Goal: Task Accomplishment & Management: Manage account settings

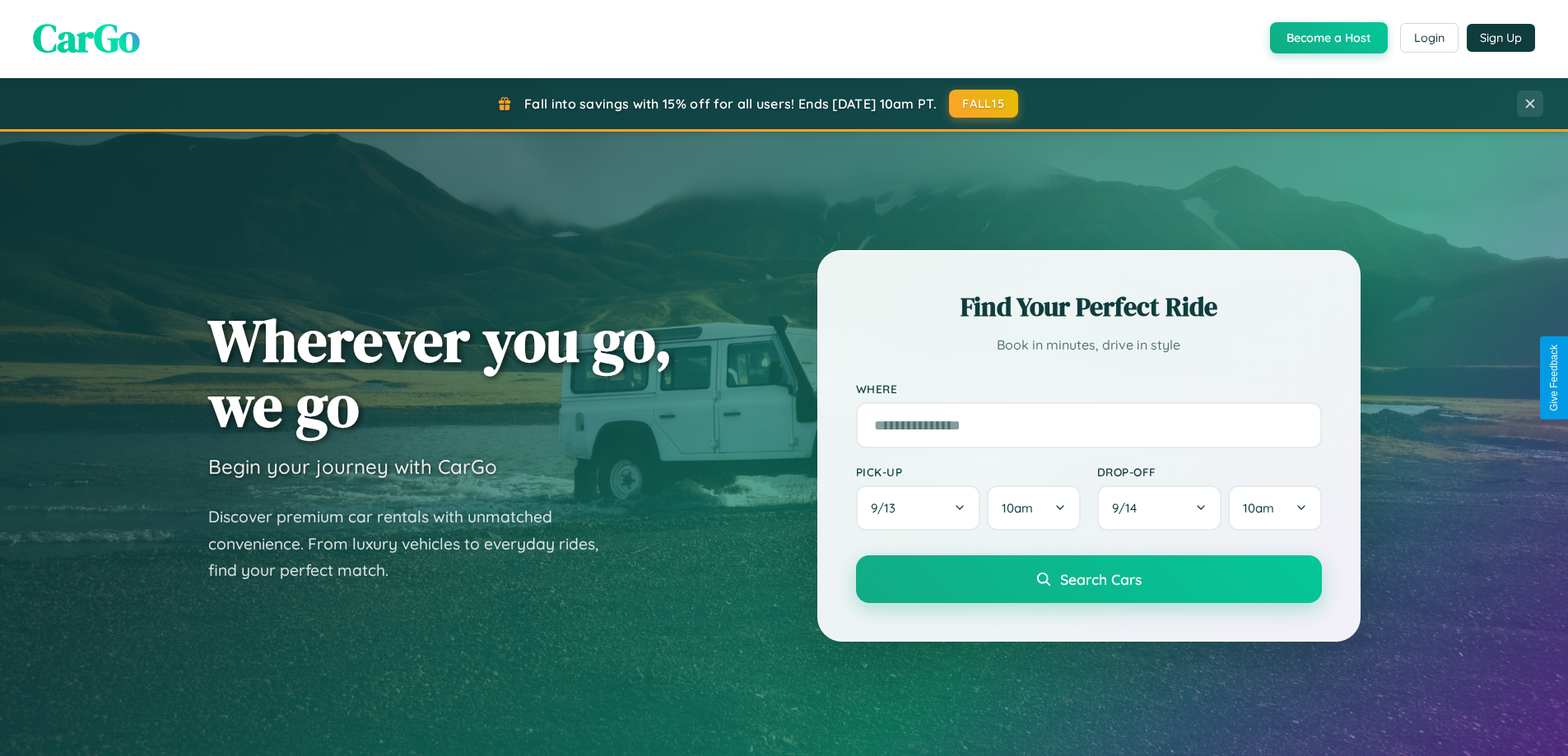
scroll to position [1133, 0]
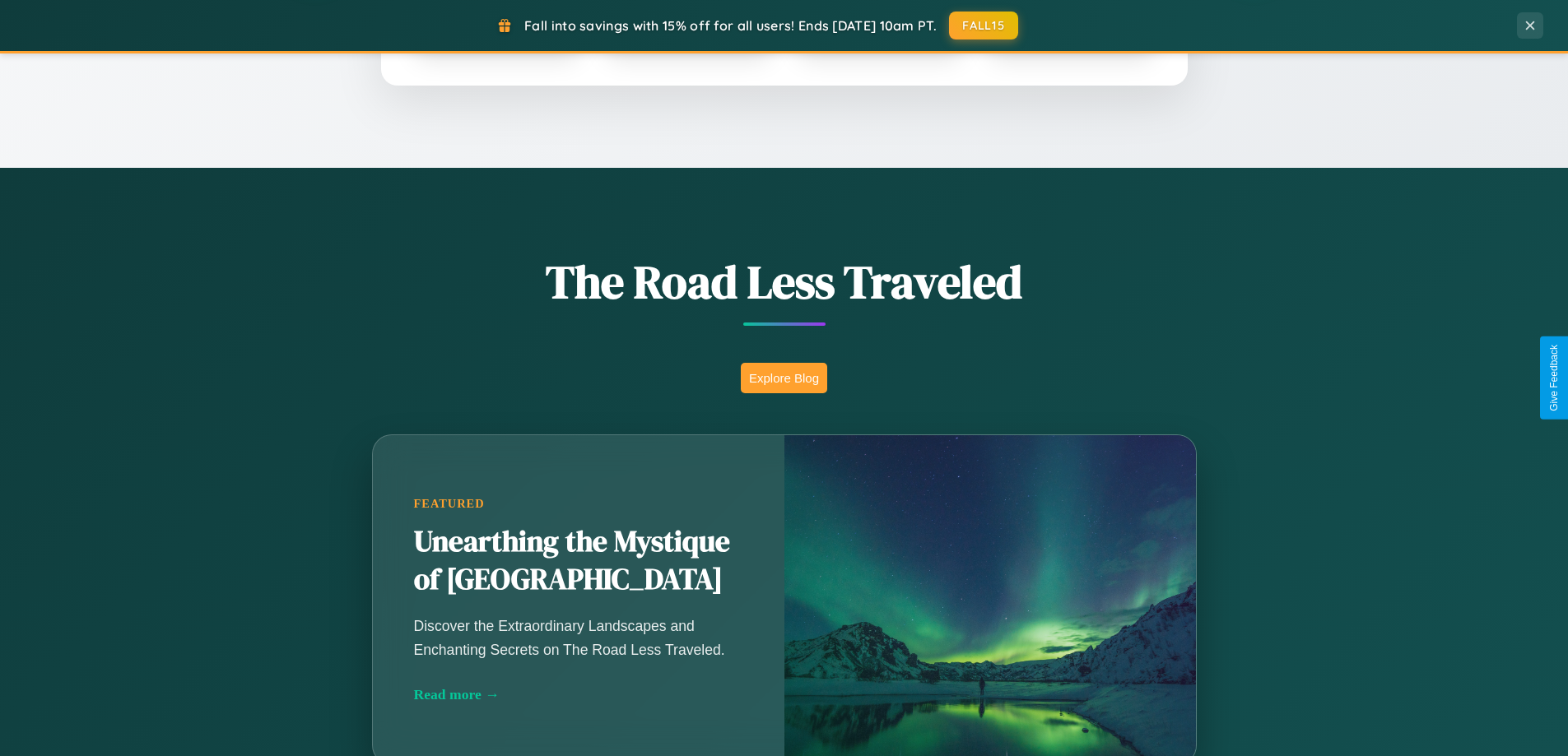
click at [784, 378] on button "Explore Blog" at bounding box center [784, 378] width 86 height 30
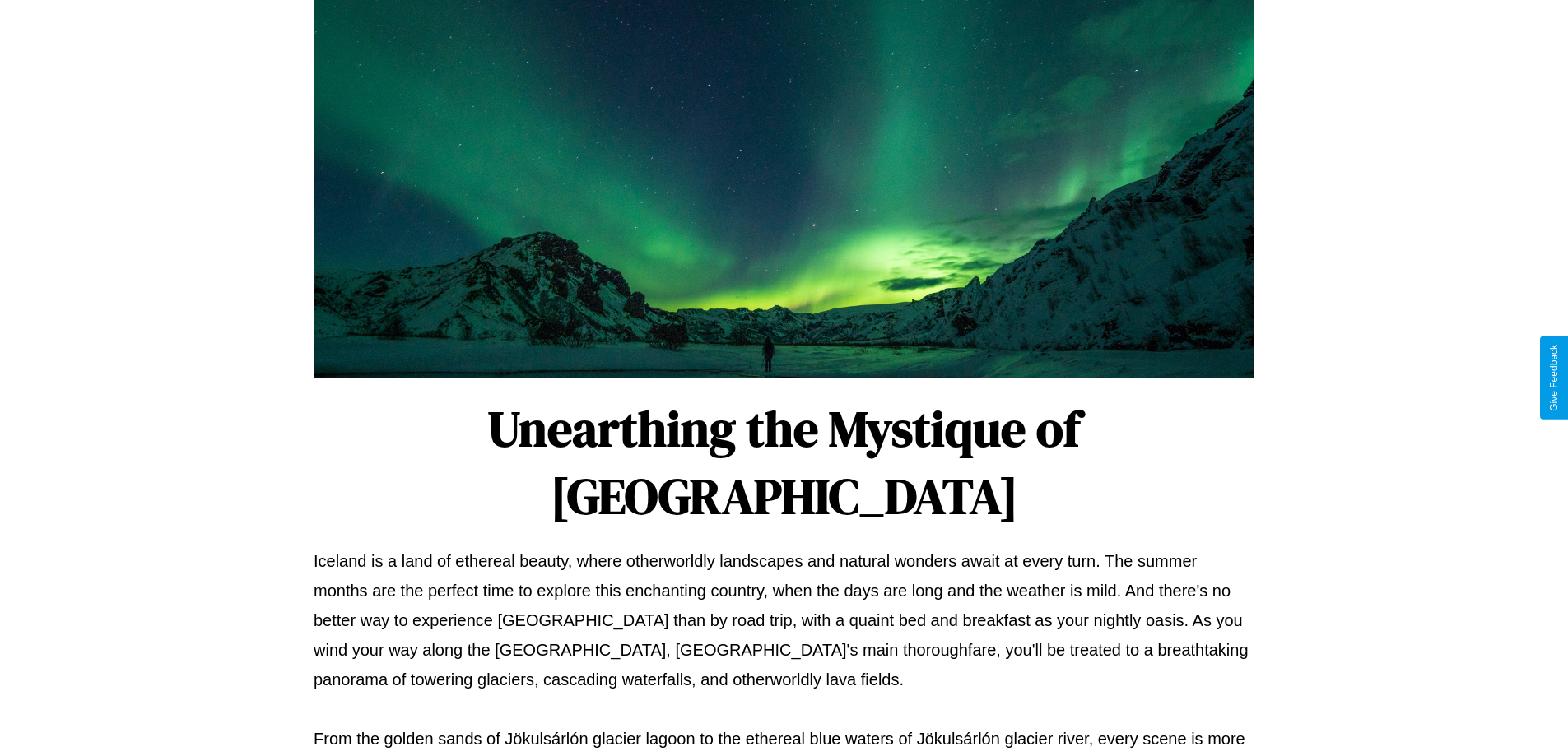
scroll to position [532, 0]
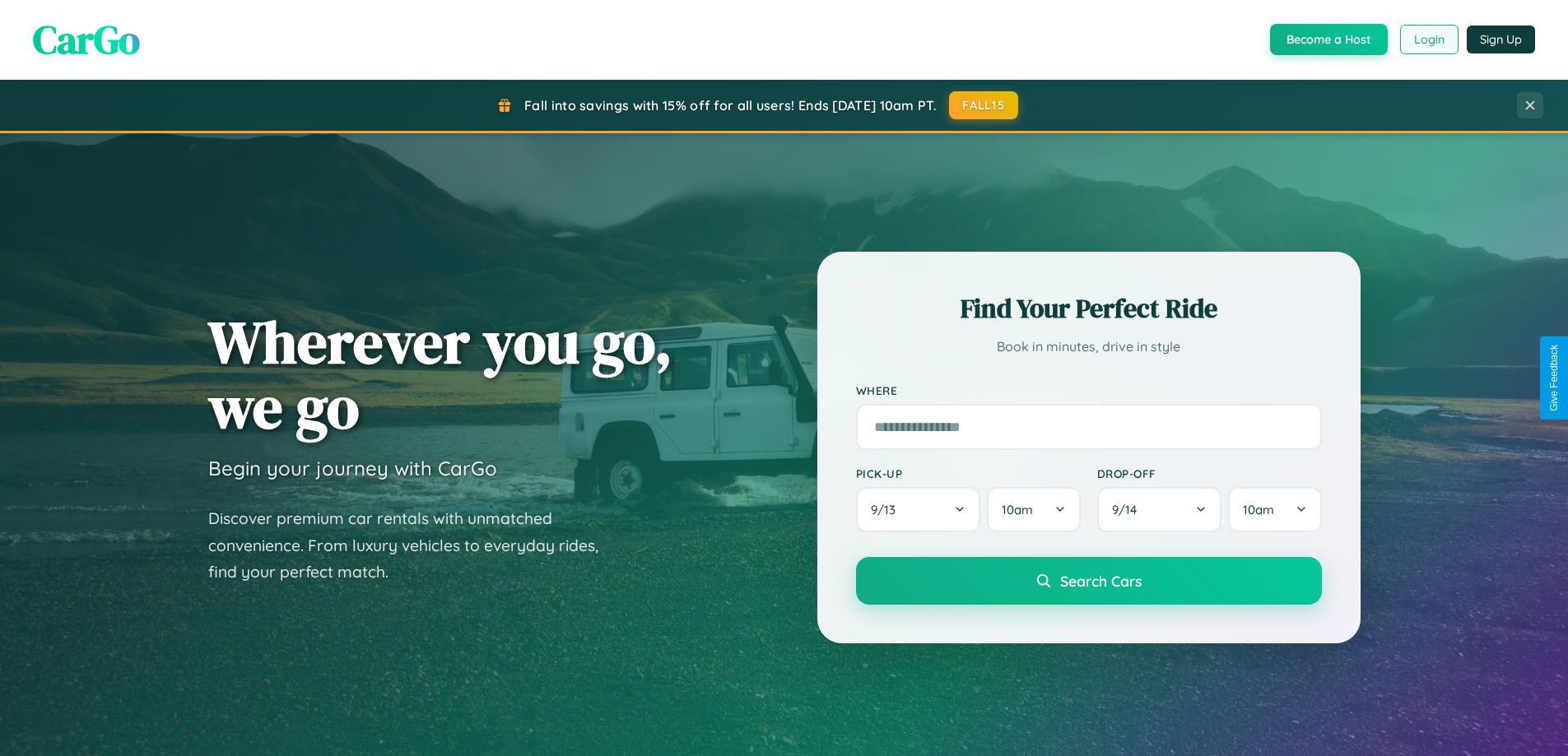
click at [1428, 39] on button "Login" at bounding box center [1429, 39] width 58 height 29
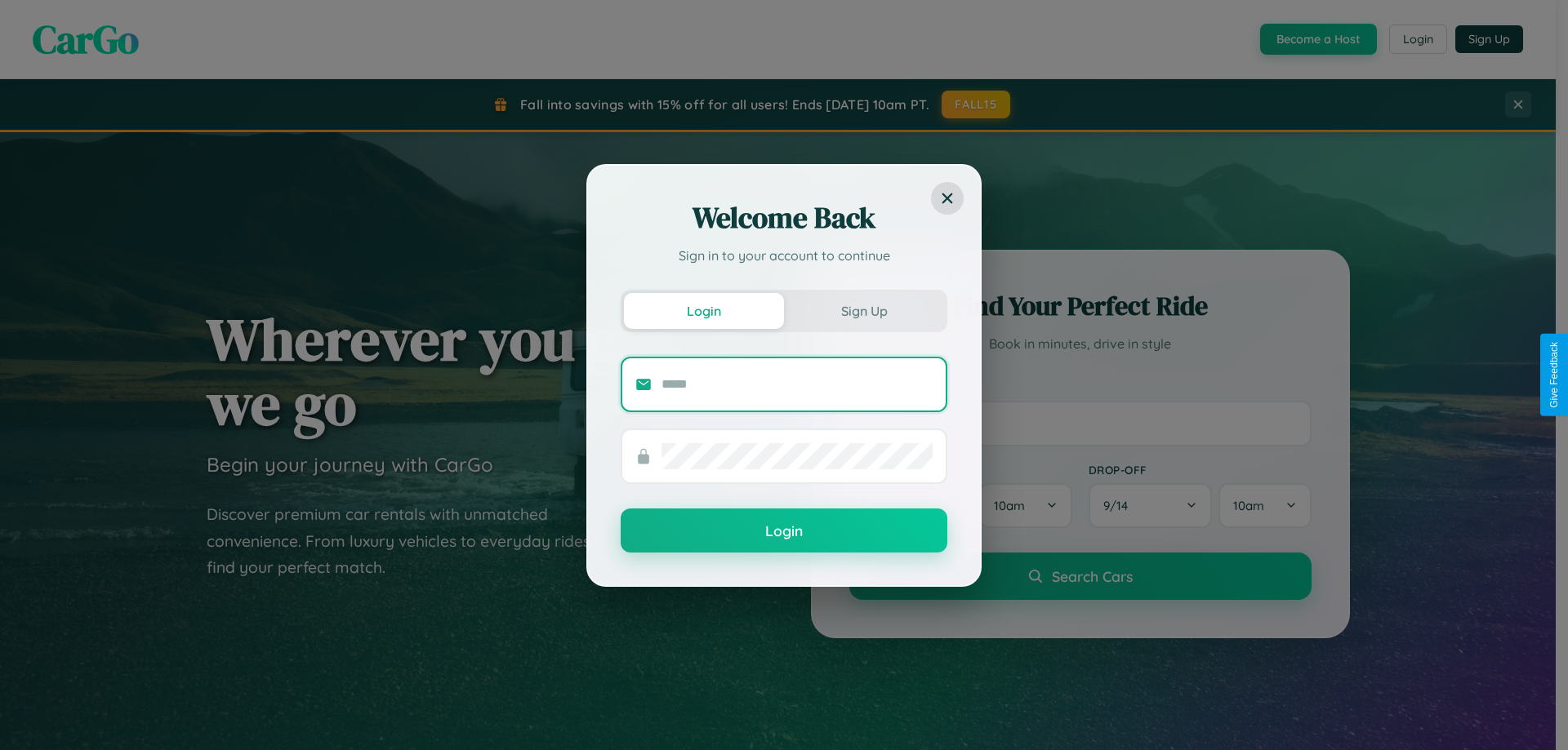
click at [797, 384] on input "text" at bounding box center [796, 385] width 271 height 27
type input "**********"
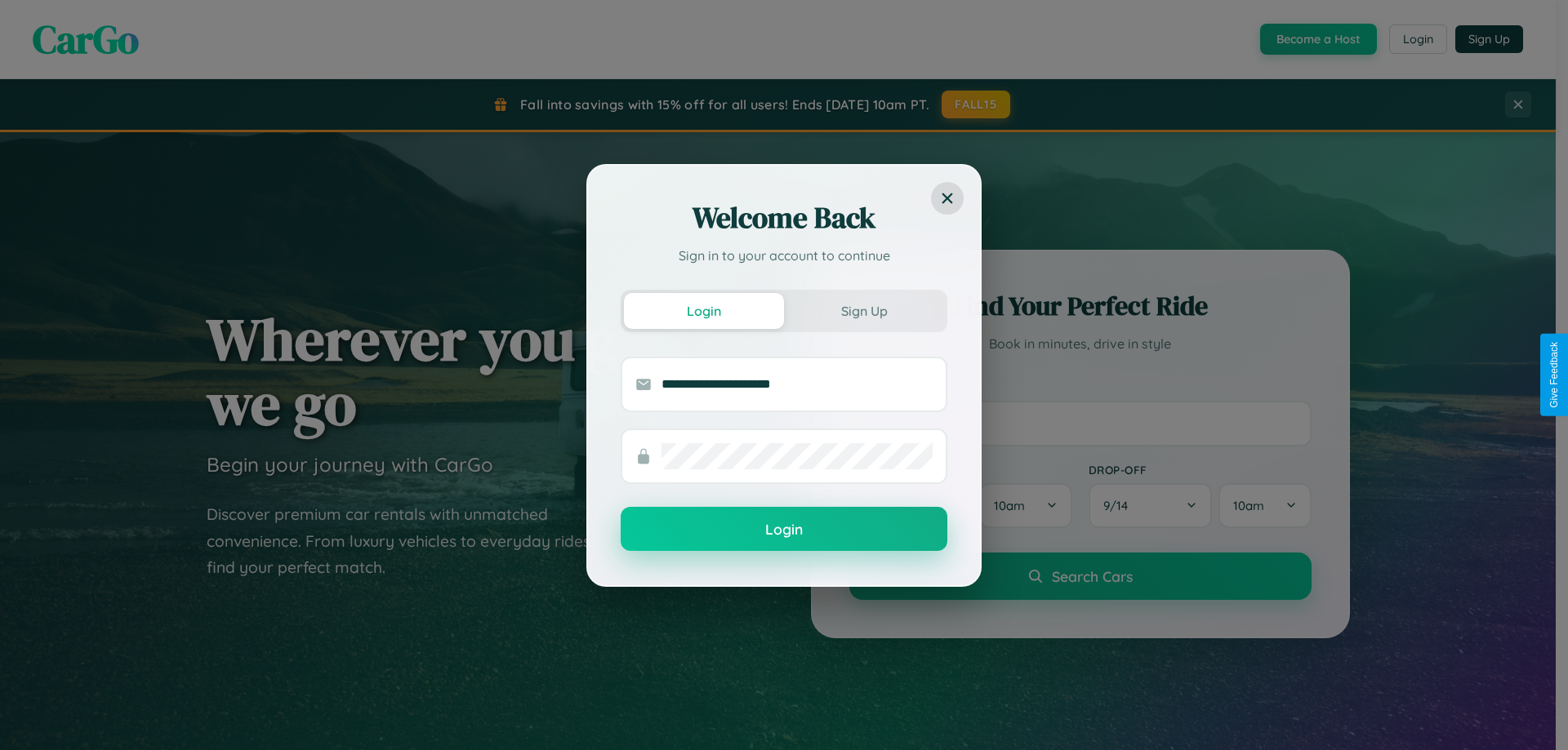
click at [784, 530] on button "Login" at bounding box center [784, 529] width 327 height 44
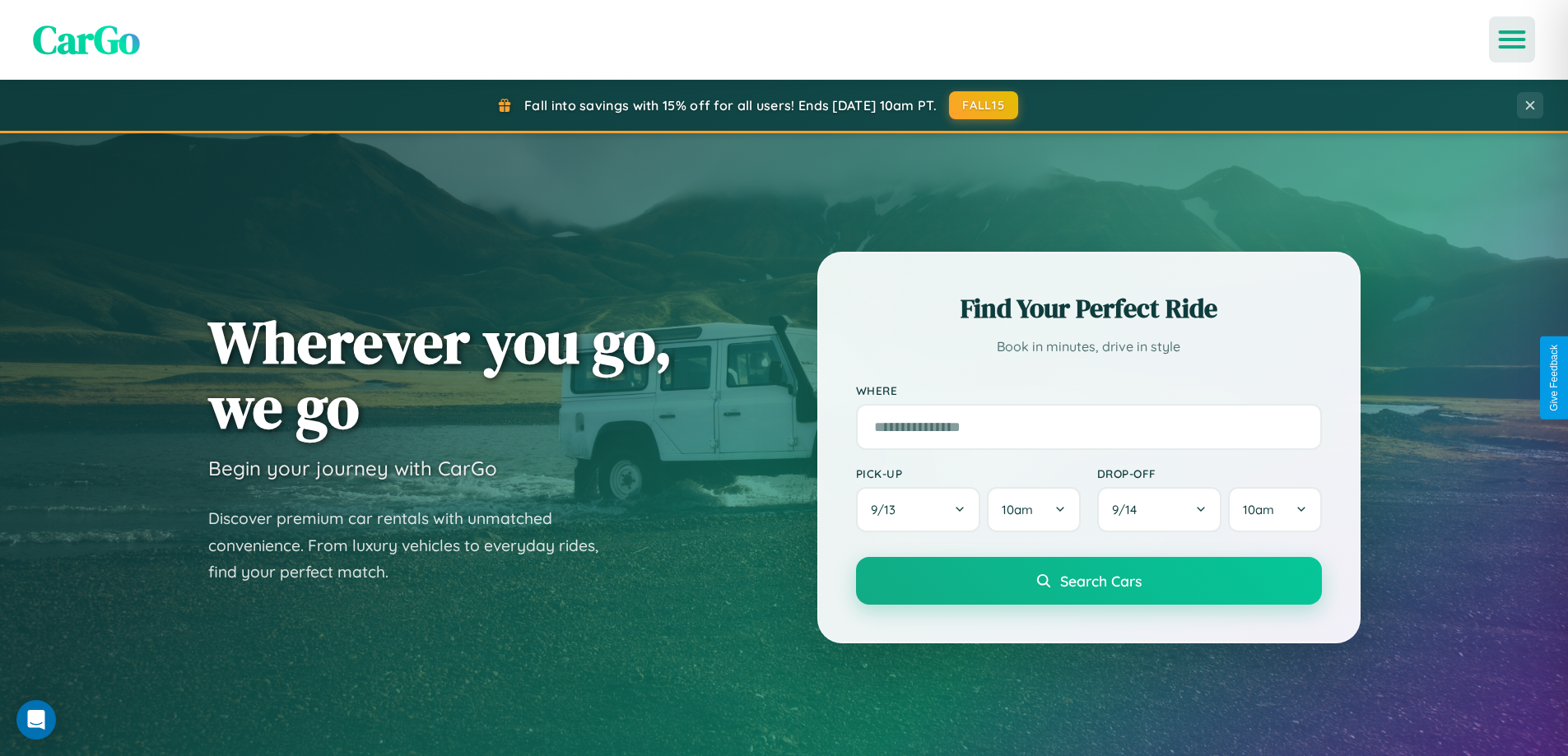
click at [1512, 39] on icon "Open menu" at bounding box center [1512, 39] width 24 height 15
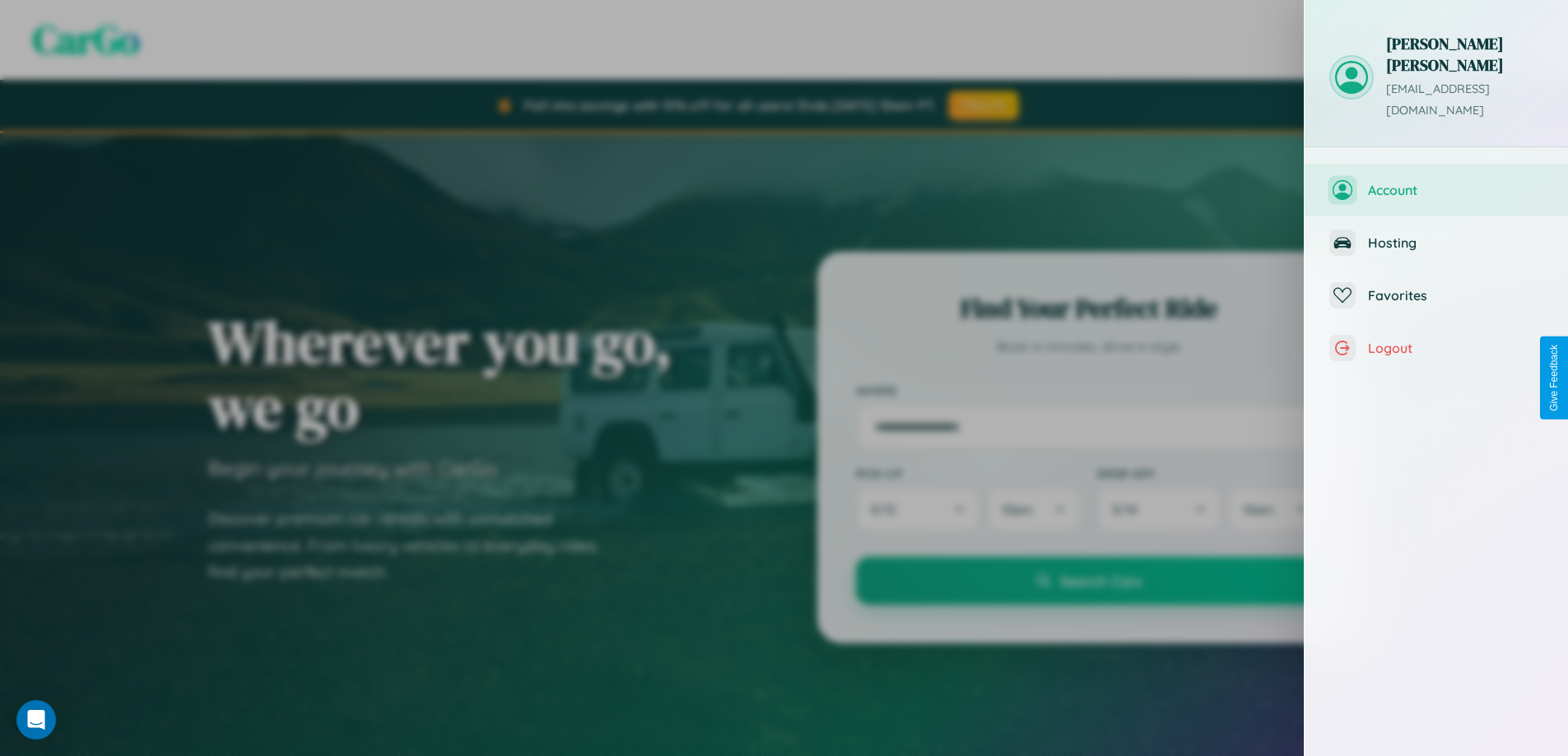
click at [1436, 182] on span "Account" at bounding box center [1455, 190] width 175 height 17
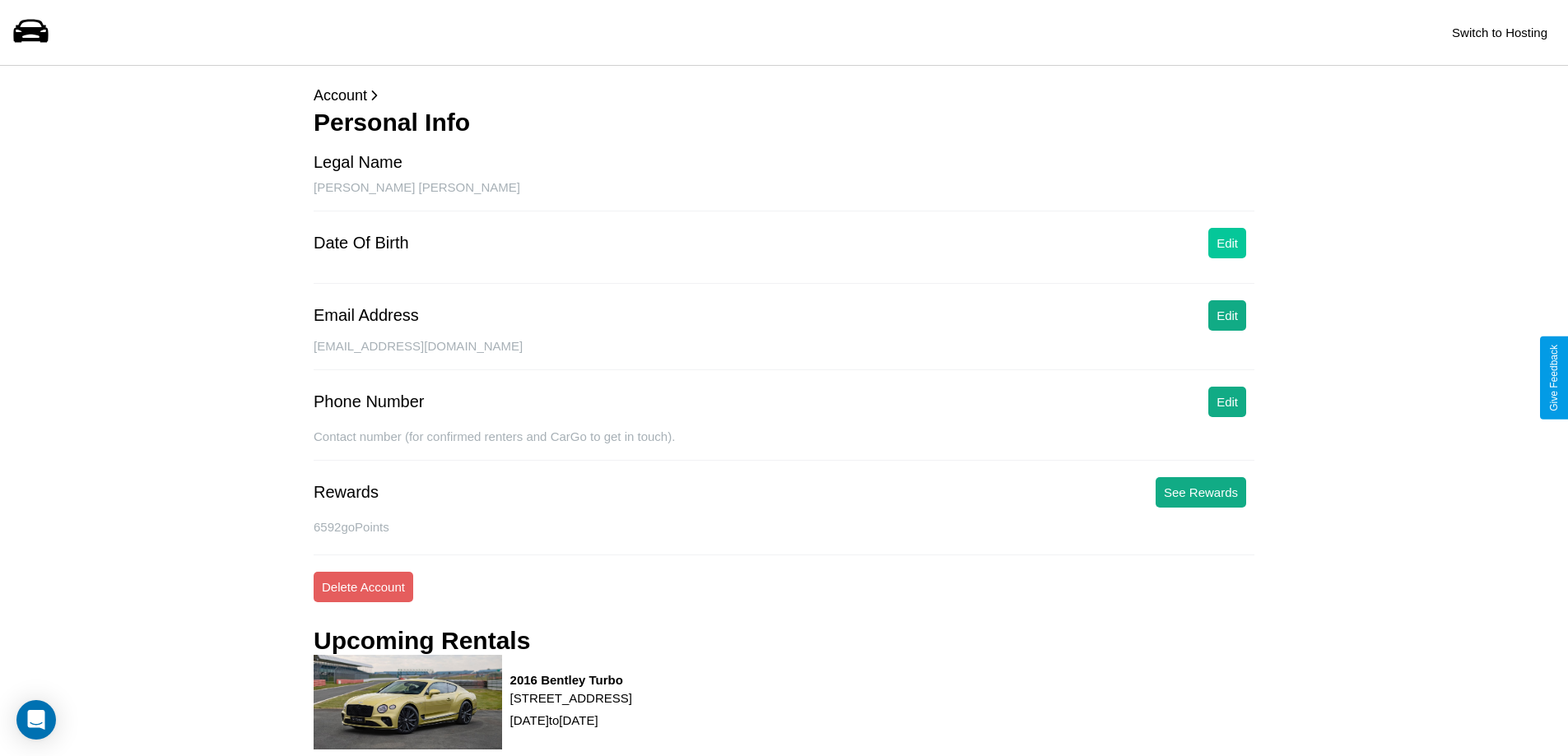
click at [1227, 243] on button "Edit" at bounding box center [1226, 243] width 38 height 30
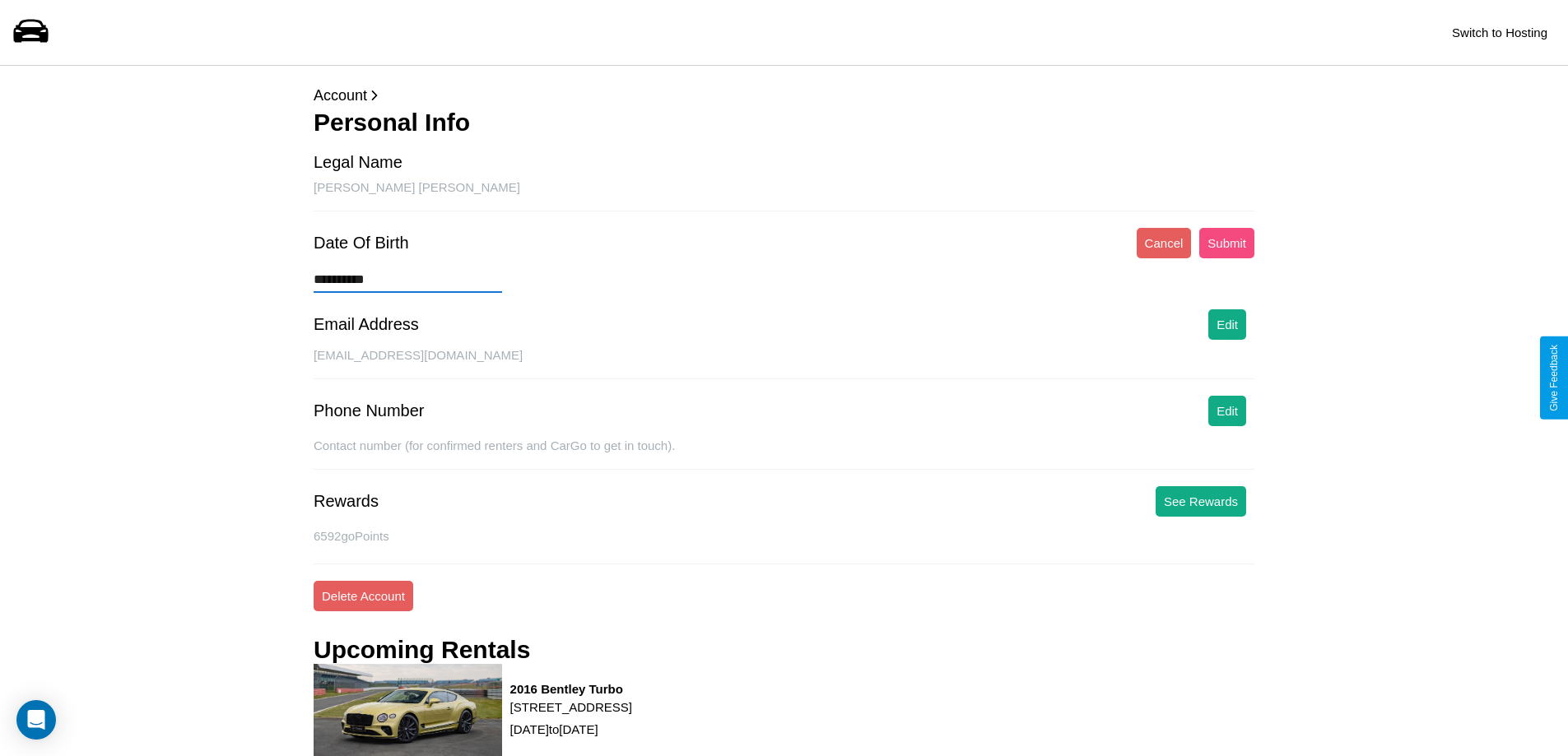
type input "**********"
click at [1226, 243] on button "Submit" at bounding box center [1226, 243] width 55 height 30
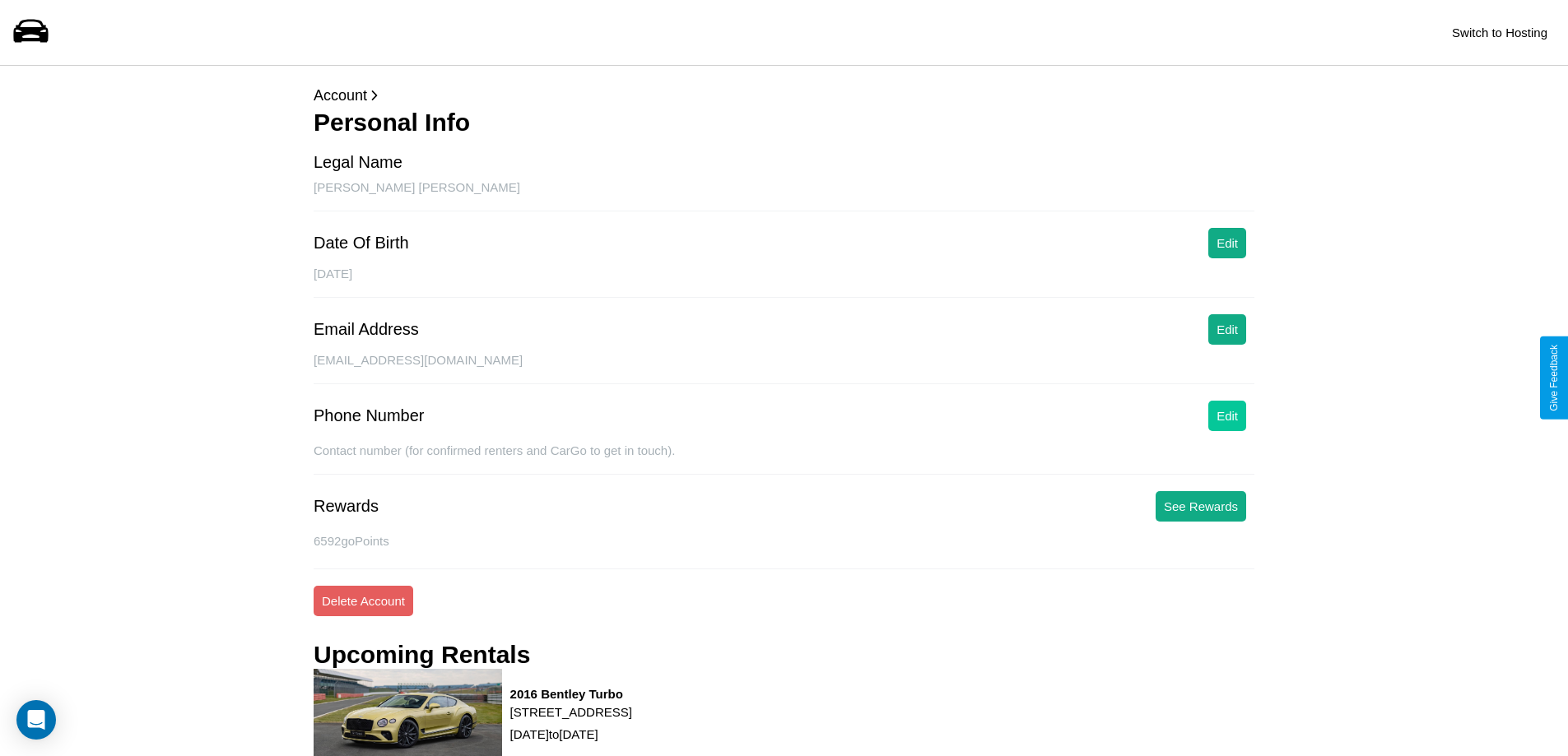
click at [1227, 416] on button "Edit" at bounding box center [1226, 416] width 38 height 30
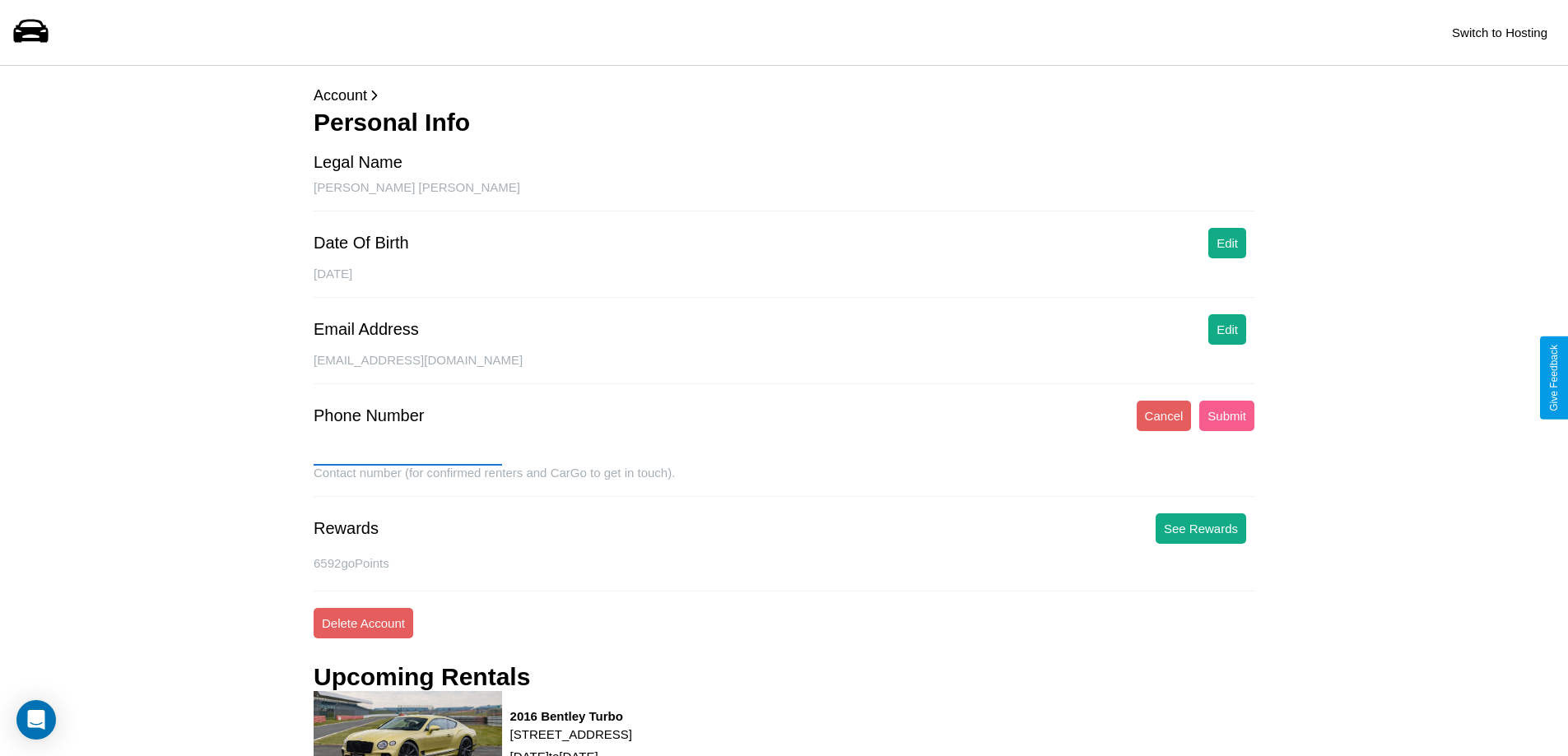
click at [408, 453] on input "text" at bounding box center [408, 453] width 189 height 27
type input "**********"
click at [1226, 416] on button "Submit" at bounding box center [1226, 416] width 55 height 30
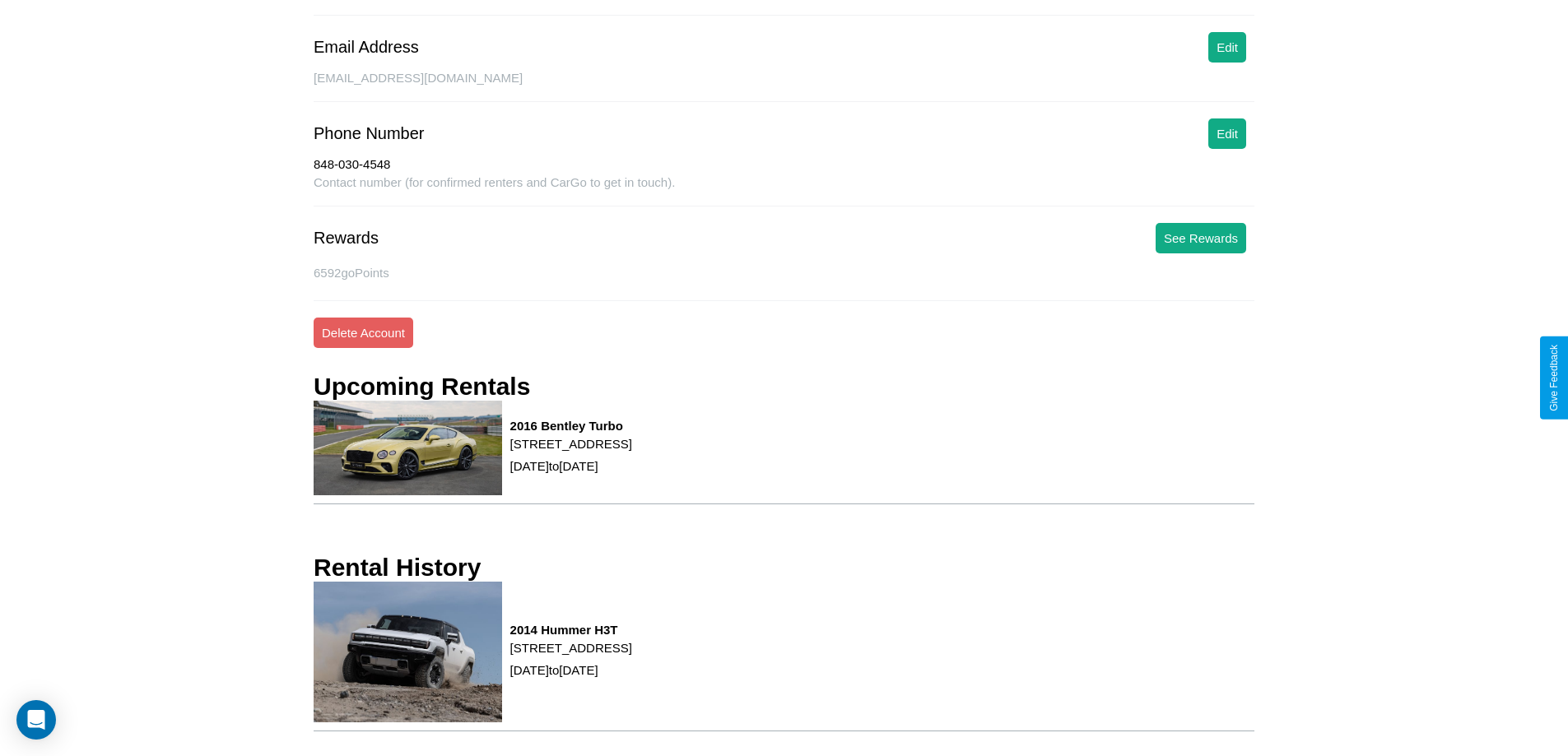
scroll to position [321, 0]
